Goal: Task Accomplishment & Management: Manage account settings

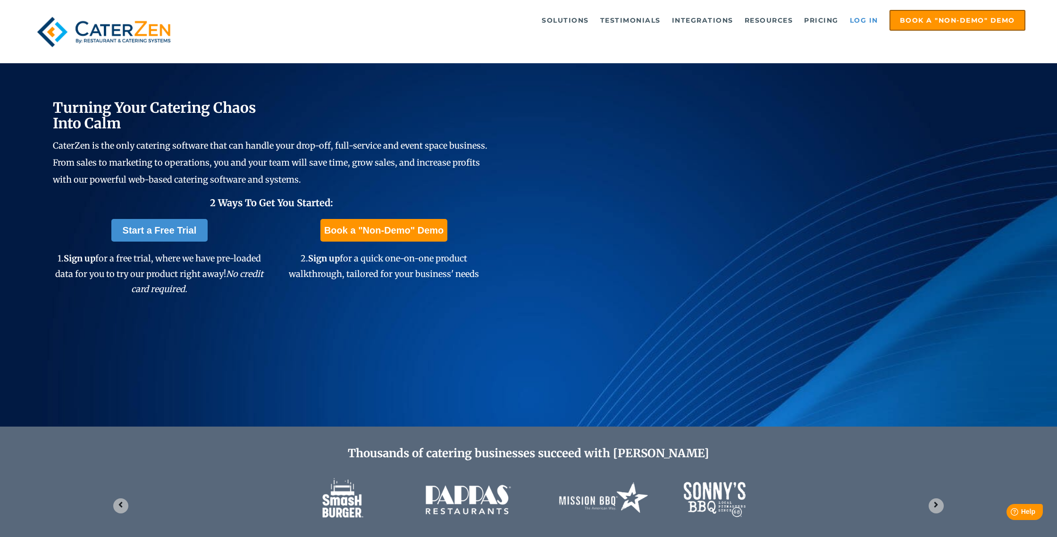
click at [857, 19] on link "Log in" at bounding box center [864, 20] width 38 height 19
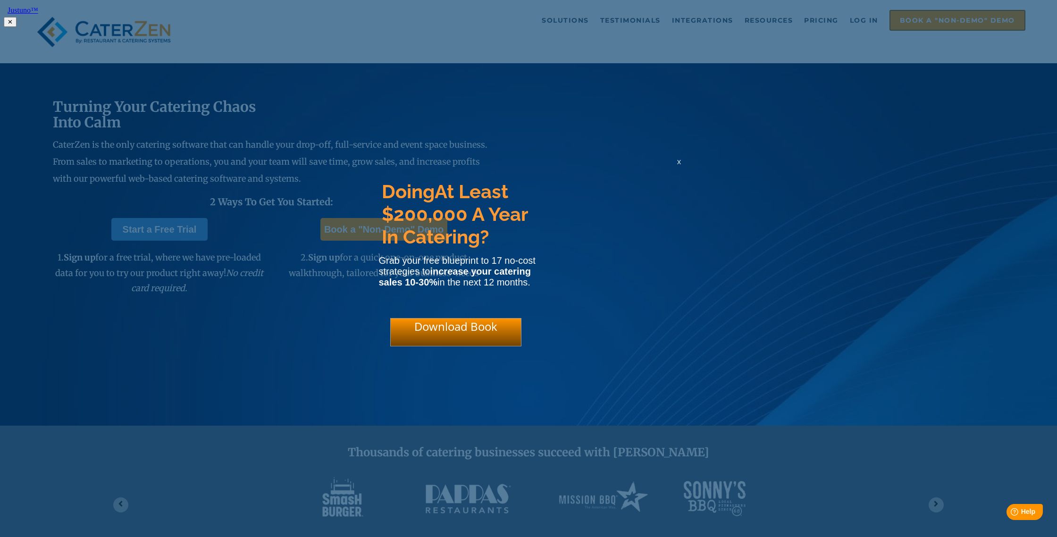
click at [678, 166] on span "x" at bounding box center [679, 161] width 4 height 9
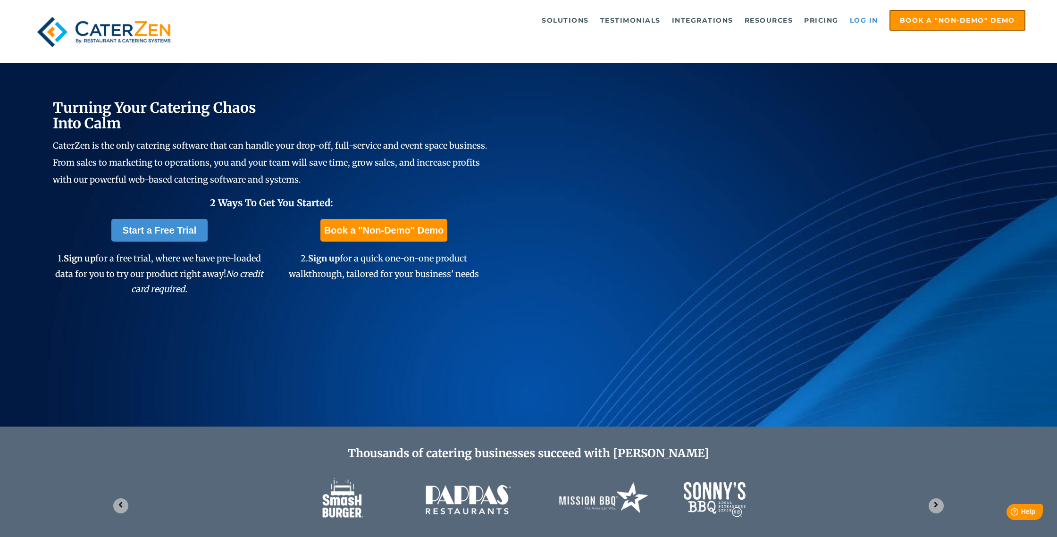
click at [859, 17] on link "Log in" at bounding box center [864, 20] width 38 height 19
